Goal: Navigation & Orientation: Find specific page/section

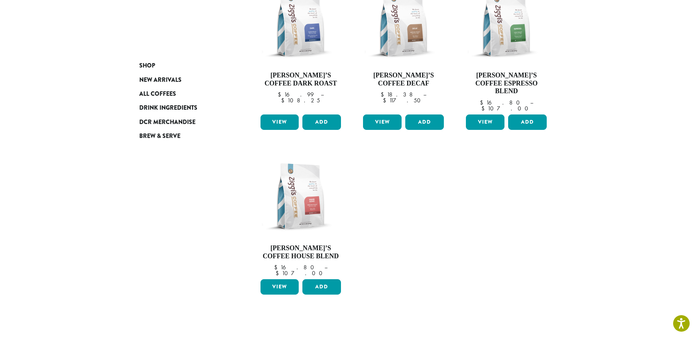
scroll to position [147, 0]
click at [169, 124] on span "DCR Merchandise" at bounding box center [167, 122] width 56 height 9
